Goal: Contribute content: Add original content to the website for others to see

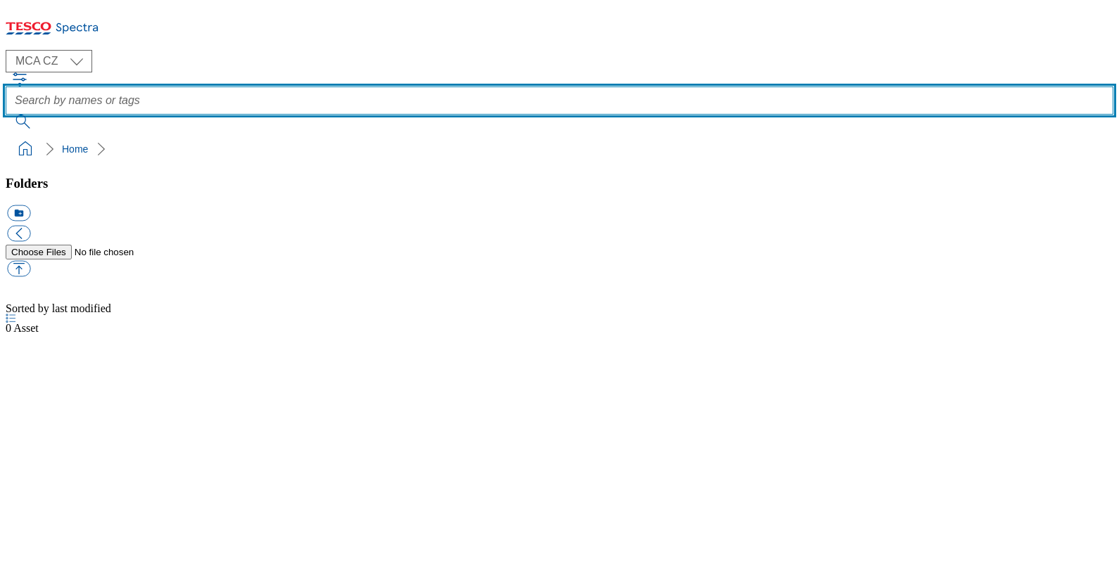
click at [441, 87] on input "text" at bounding box center [560, 101] width 1108 height 28
type input "MB2"
click at [6, 115] on button "submit" at bounding box center [24, 122] width 37 height 14
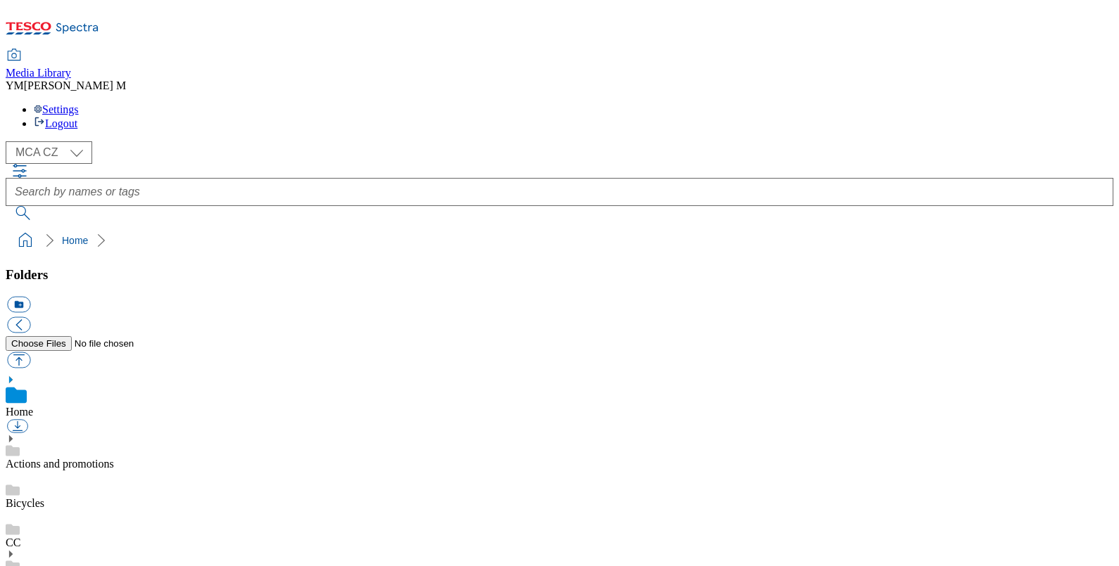
select select "flare-mca-cz"
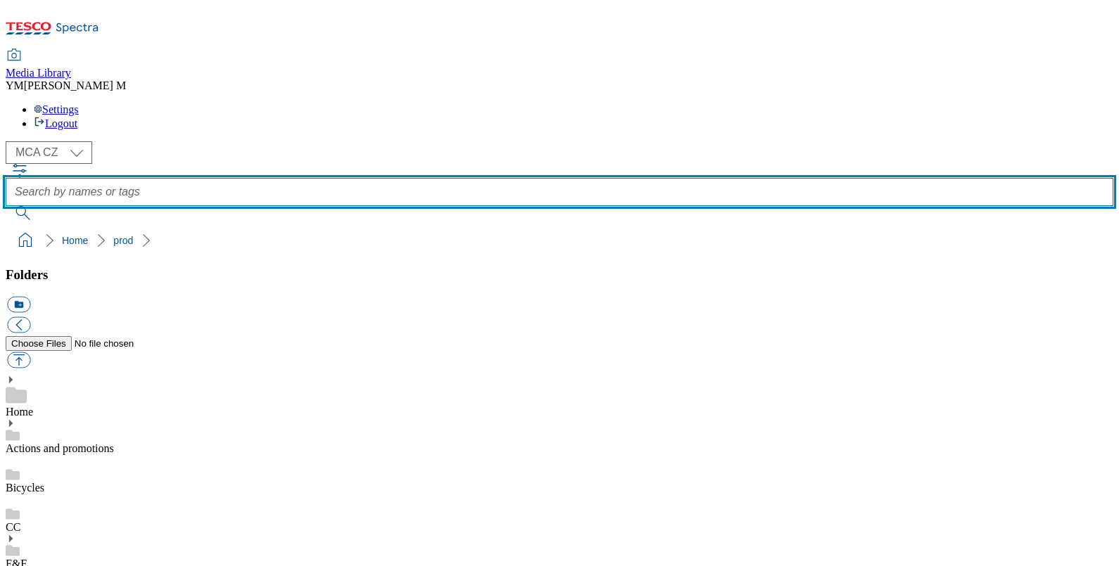
click at [455, 178] on input "text" at bounding box center [560, 192] width 1108 height 28
type input "MB2"
click at [6, 206] on button "submit" at bounding box center [24, 213] width 37 height 14
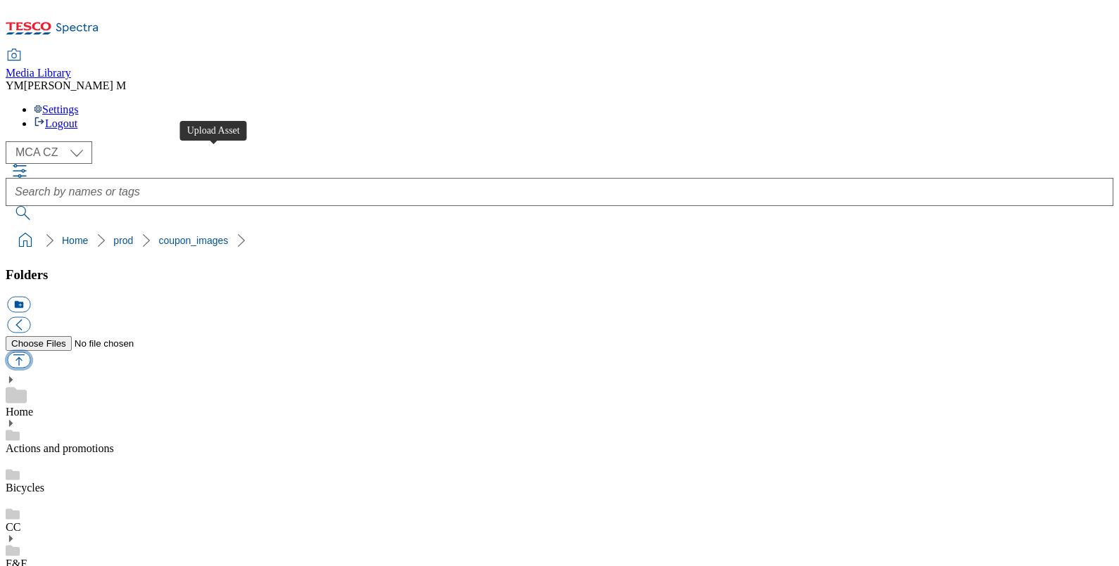
click at [30, 353] on button "button" at bounding box center [18, 361] width 23 height 16
type input "C:\fakepath\MB2_1101_F.jpg"
click at [30, 353] on button "button" at bounding box center [18, 361] width 23 height 16
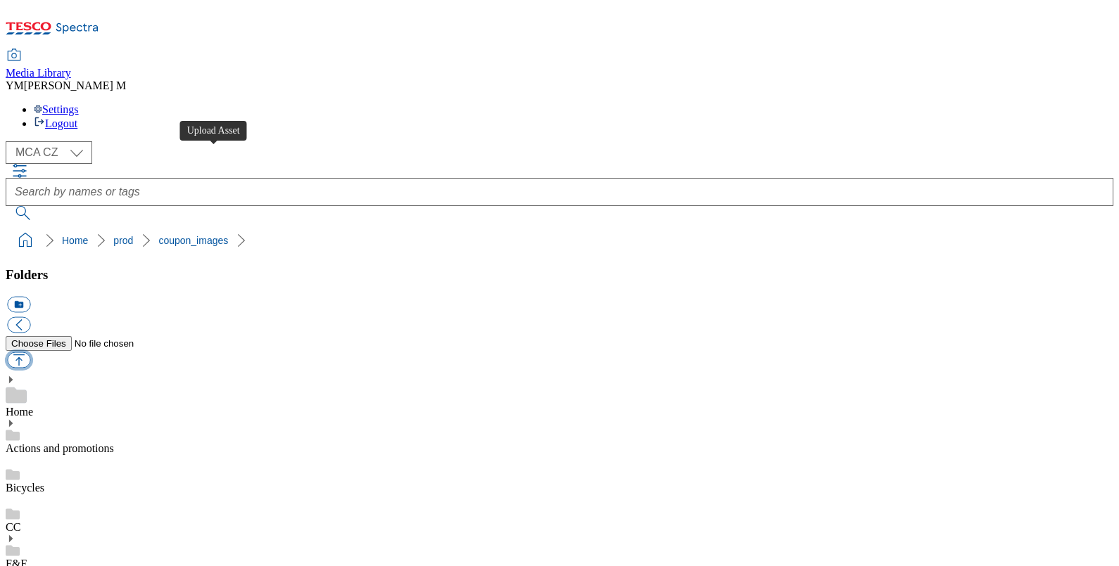
type input "C:\fakepath\MB2_1101_F.jpg"
click at [30, 353] on button "button" at bounding box center [18, 361] width 23 height 16
type input "C:\fakepath\MB2_1101_F.jpg"
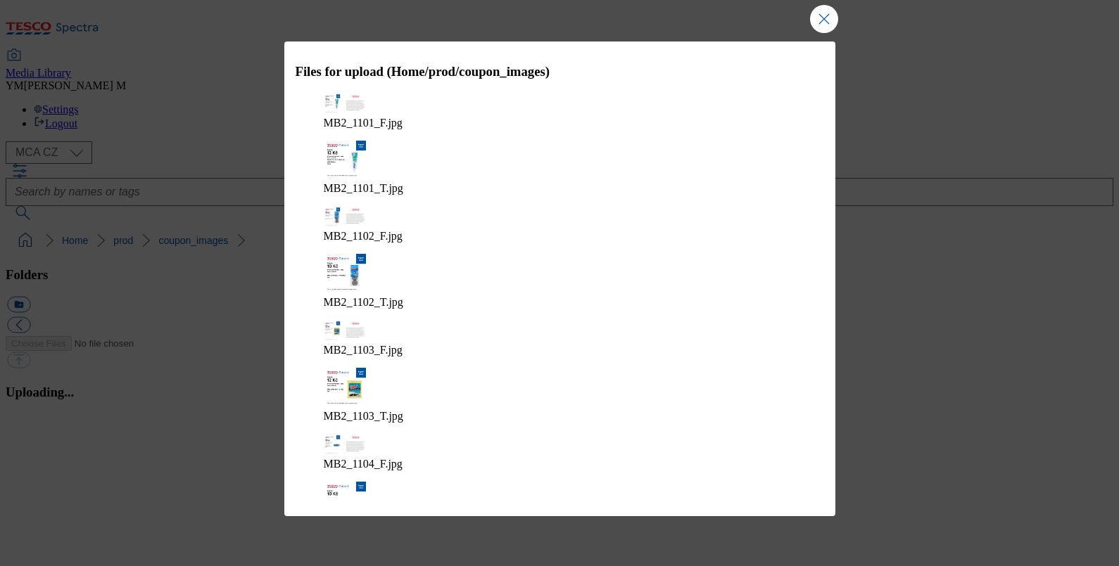
click at [28, 428] on button "button" at bounding box center [17, 420] width 21 height 13
click at [28, 430] on button "button" at bounding box center [17, 436] width 21 height 13
click at [30, 353] on button "button" at bounding box center [18, 361] width 23 height 16
type input "C:\fakepath\MB2_1101_F.jpg"
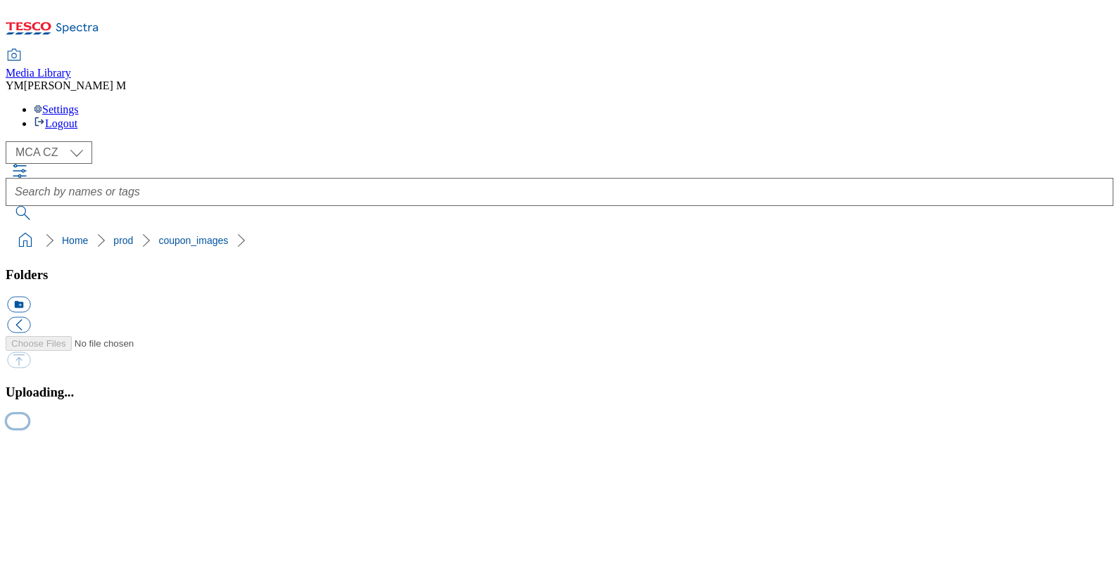
click at [28, 428] on button "button" at bounding box center [17, 420] width 21 height 13
click at [28, 414] on button "button" at bounding box center [17, 420] width 21 height 13
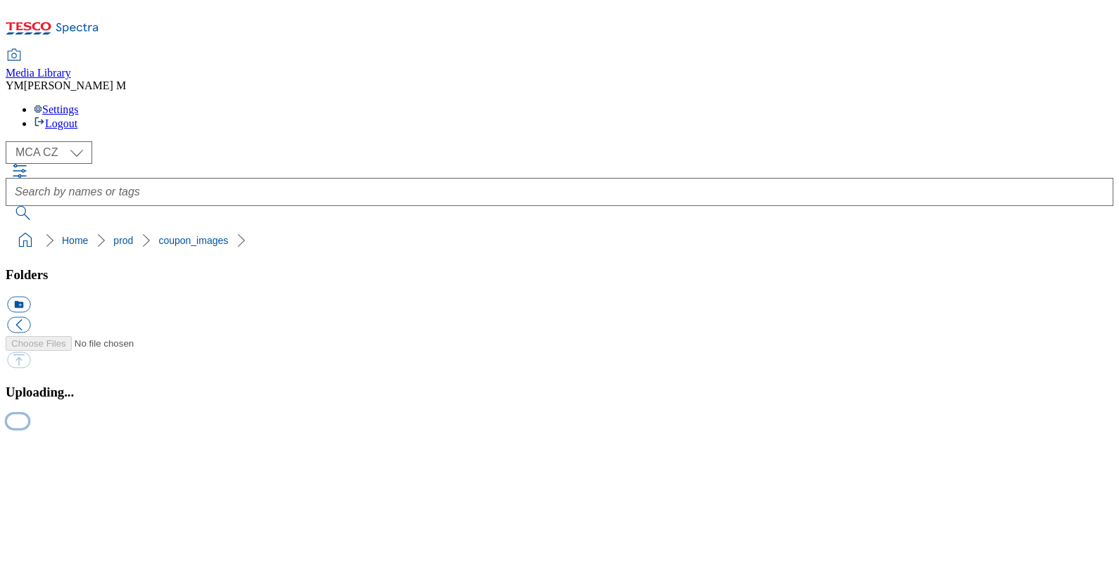
click at [28, 428] on button "button" at bounding box center [17, 420] width 21 height 13
